Goal: Complete application form

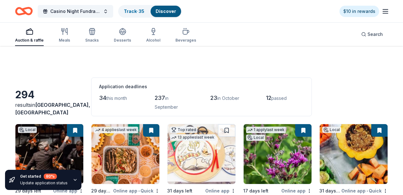
scroll to position [2370, 0]
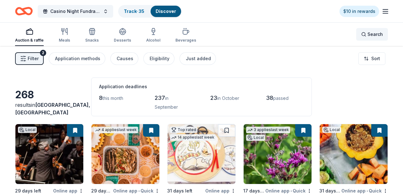
click at [367, 33] on div "Search" at bounding box center [372, 35] width 22 height 8
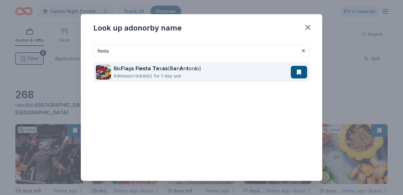
type input "fiesta"
click at [199, 70] on div "Si x F l a g s Fiesta Te x as ( Sa n A n t on i o)" at bounding box center [158, 68] width 88 height 8
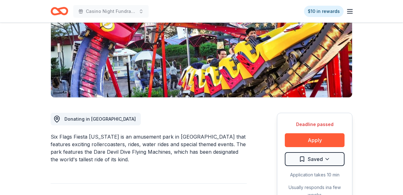
scroll to position [118, 0]
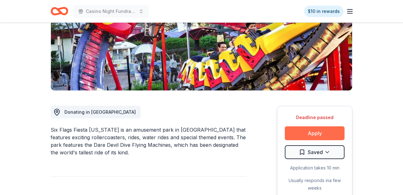
click at [314, 126] on button "Apply" at bounding box center [315, 133] width 60 height 14
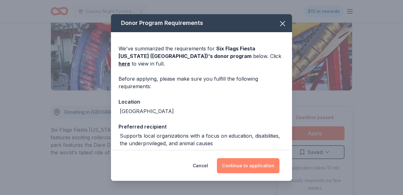
click at [253, 172] on button "Continue to application" at bounding box center [248, 165] width 63 height 15
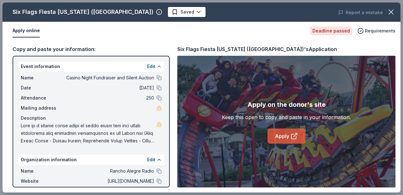
click at [281, 137] on link "Apply" at bounding box center [287, 135] width 38 height 15
click at [151, 66] on button "Edit" at bounding box center [151, 67] width 8 height 8
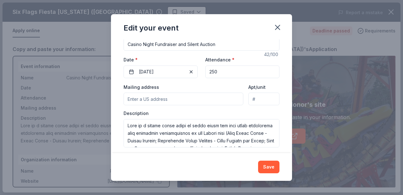
scroll to position [62, 0]
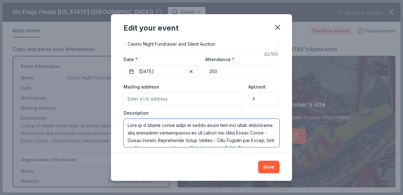
click at [194, 136] on textarea at bounding box center [202, 133] width 156 height 28
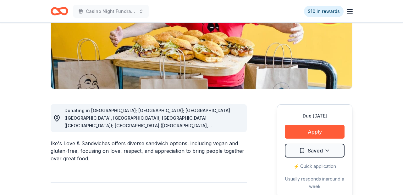
scroll to position [104, 0]
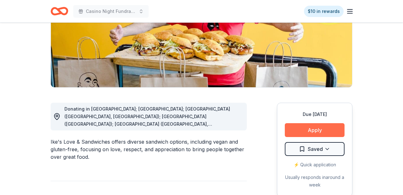
click at [309, 128] on button "Apply" at bounding box center [315, 130] width 60 height 14
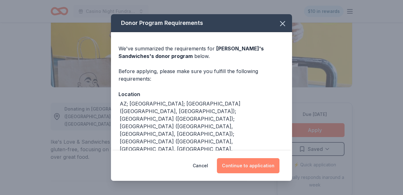
click at [261, 163] on button "Continue to application" at bounding box center [248, 165] width 63 height 15
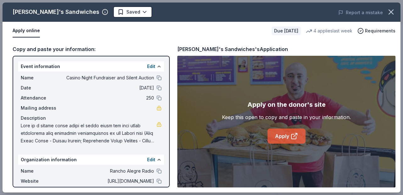
click at [285, 136] on link "Apply" at bounding box center [287, 135] width 38 height 15
